Goal: Information Seeking & Learning: Learn about a topic

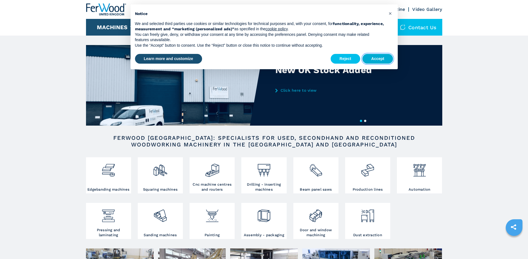
click at [380, 58] on button "Accept" at bounding box center [377, 59] width 31 height 10
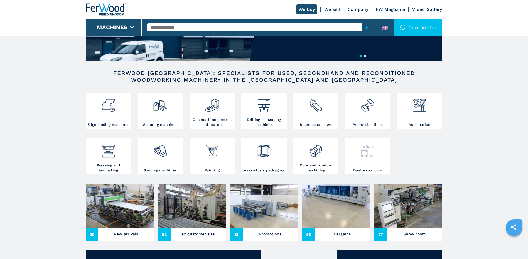
scroll to position [83, 0]
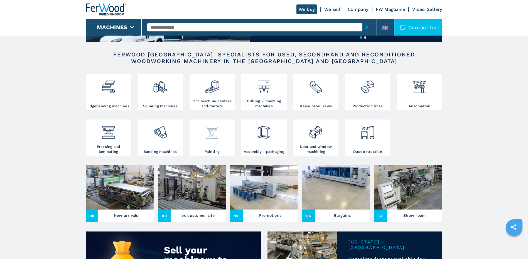
click at [208, 140] on img at bounding box center [212, 130] width 15 height 19
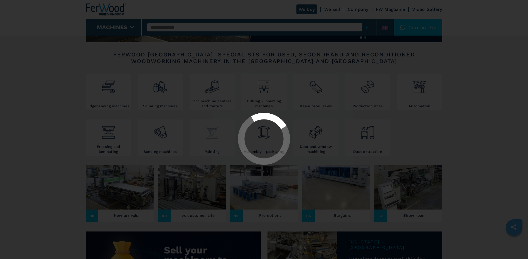
select select "********"
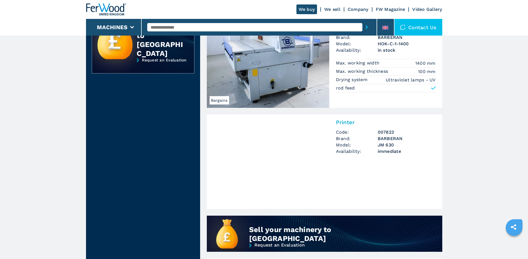
scroll to position [278, 0]
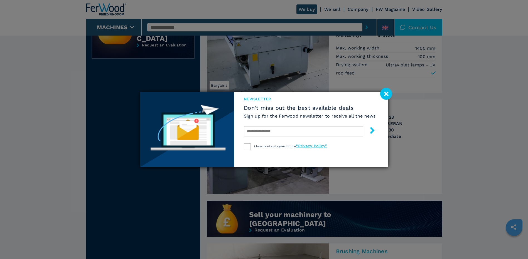
click at [384, 95] on image at bounding box center [386, 94] width 12 height 12
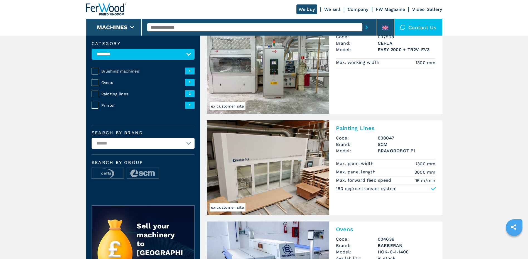
scroll to position [0, 0]
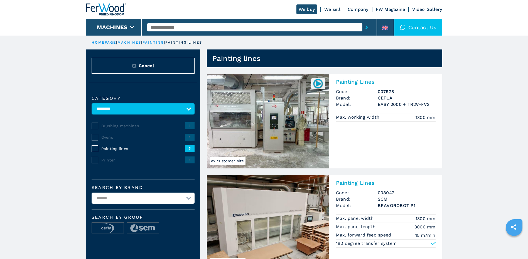
click at [189, 27] on input "text" at bounding box center [254, 27] width 215 height 8
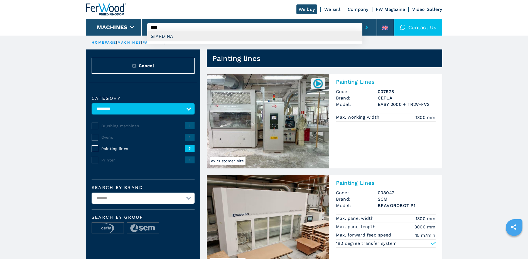
click at [164, 37] on div "GIARDINA" at bounding box center [254, 36] width 215 height 10
type input "********"
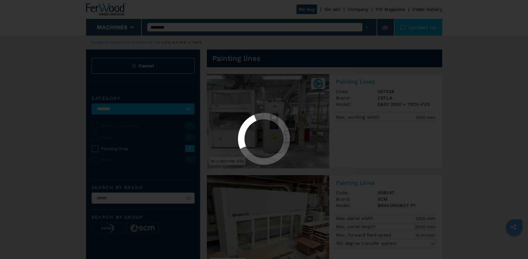
select select "********"
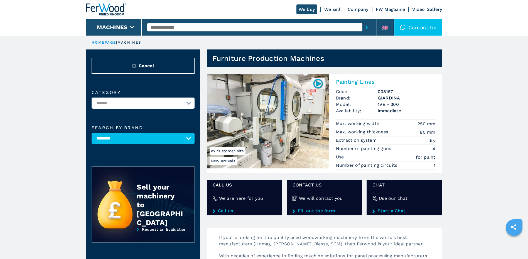
click at [386, 113] on span "immediate" at bounding box center [407, 111] width 58 height 6
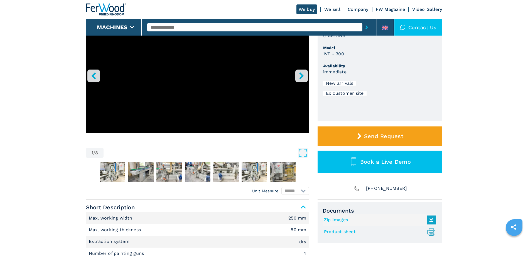
scroll to position [83, 0]
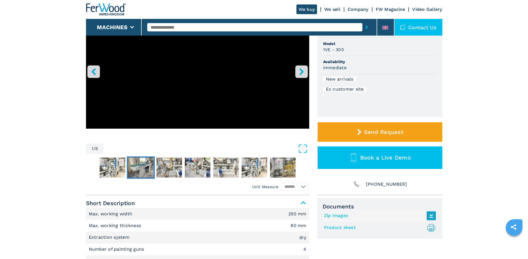
click at [146, 168] on img "Go to Slide 3" at bounding box center [141, 168] width 26 height 20
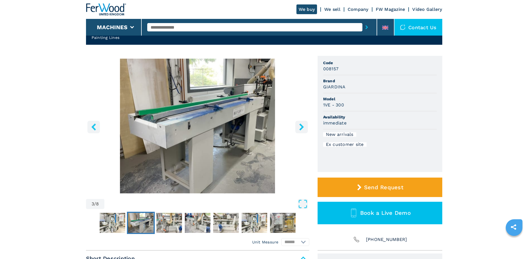
scroll to position [28, 0]
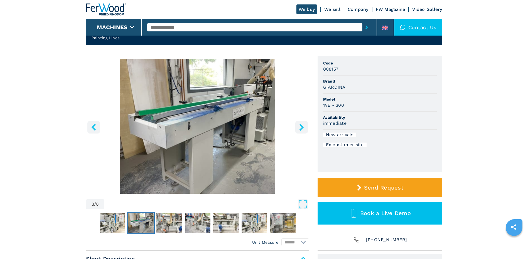
click at [304, 129] on icon "right-button" at bounding box center [301, 127] width 7 height 7
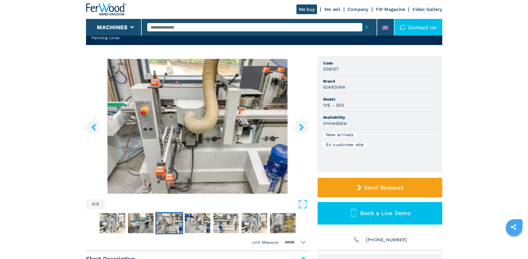
click at [304, 129] on icon "right-button" at bounding box center [301, 127] width 7 height 7
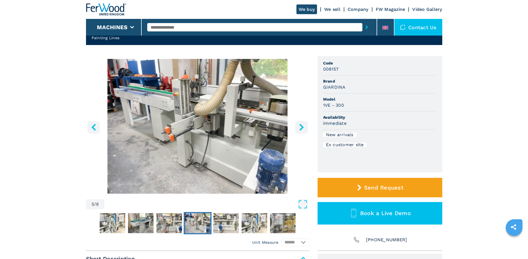
click at [304, 129] on icon "right-button" at bounding box center [301, 127] width 7 height 7
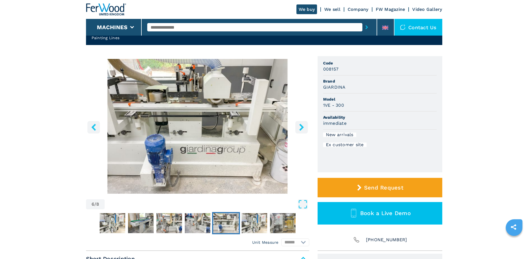
click at [304, 129] on icon "right-button" at bounding box center [301, 127] width 7 height 7
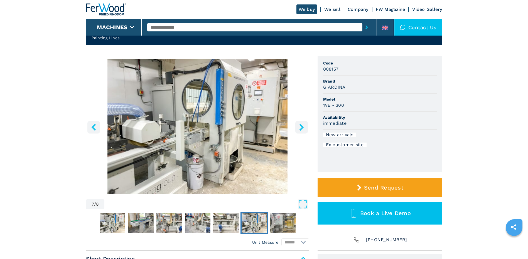
click at [304, 129] on icon "right-button" at bounding box center [301, 127] width 7 height 7
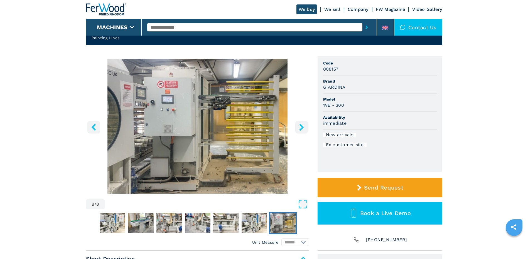
click at [304, 129] on icon "right-button" at bounding box center [301, 127] width 7 height 7
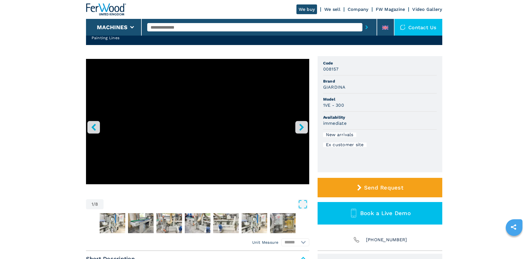
click at [304, 129] on icon "right-button" at bounding box center [301, 127] width 7 height 7
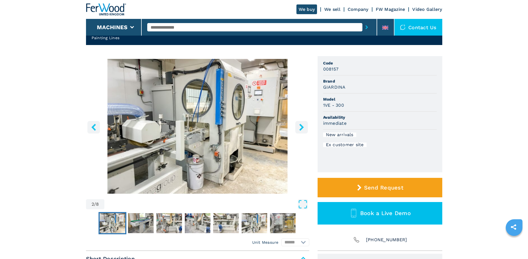
click at [304, 129] on icon "right-button" at bounding box center [301, 127] width 7 height 7
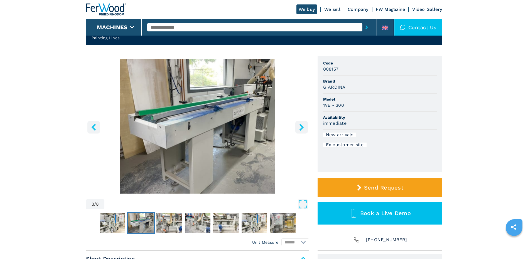
click at [304, 129] on icon "right-button" at bounding box center [301, 127] width 7 height 7
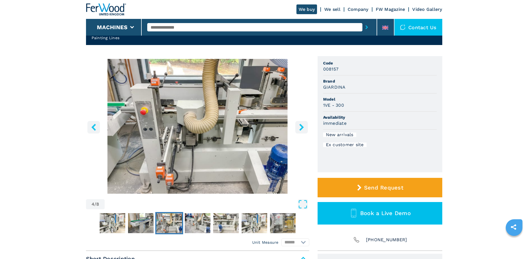
click at [304, 129] on icon "right-button" at bounding box center [301, 127] width 7 height 7
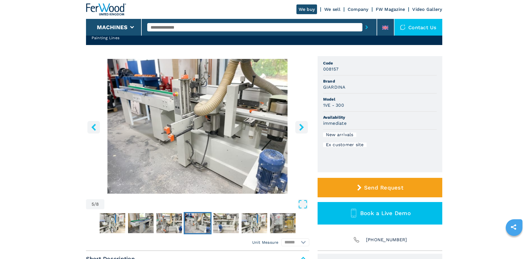
click at [304, 129] on icon "right-button" at bounding box center [301, 127] width 7 height 7
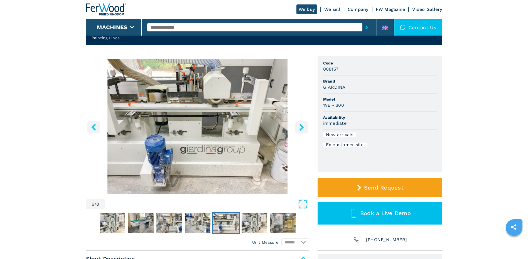
click at [304, 129] on icon "right-button" at bounding box center [301, 127] width 7 height 7
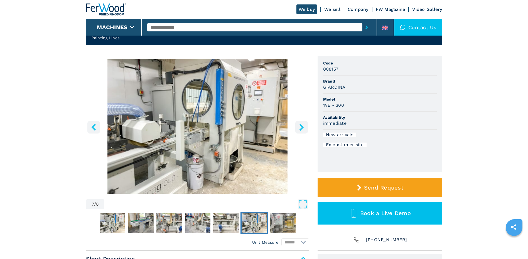
click at [304, 129] on icon "right-button" at bounding box center [301, 127] width 7 height 7
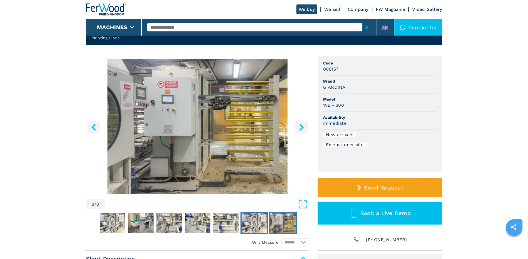
click at [260, 220] on img "Go to Slide 7" at bounding box center [255, 223] width 26 height 20
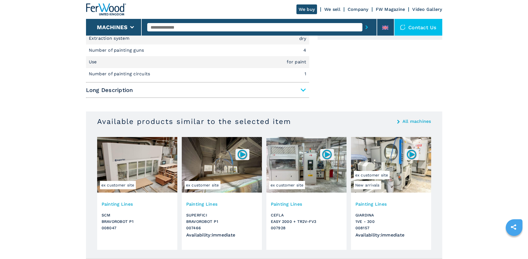
scroll to position [362, 0]
